Goal: Information Seeking & Learning: Find specific fact

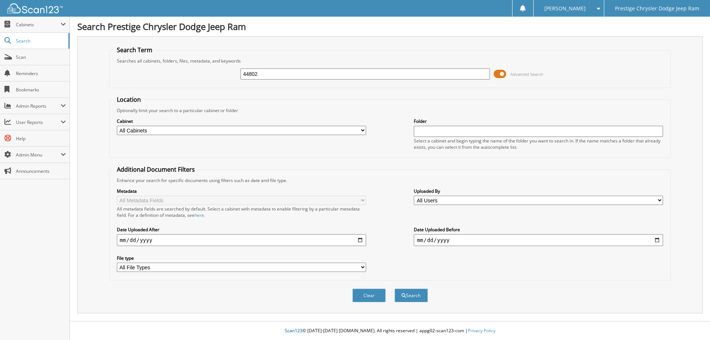
type input "44802"
click at [394, 288] on button "Search" at bounding box center [410, 295] width 33 height 14
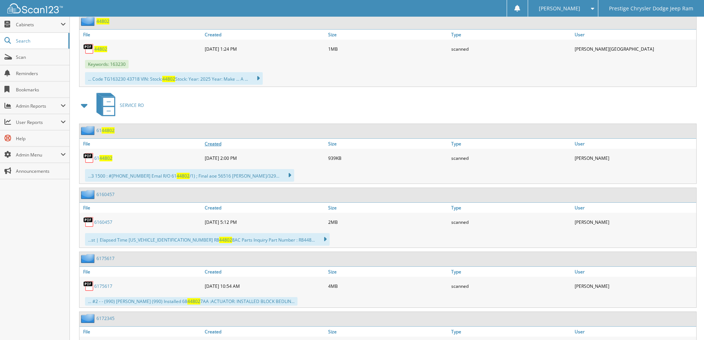
scroll to position [362, 0]
click at [103, 48] on span "44802" at bounding box center [100, 48] width 13 height 6
